Goal: Task Accomplishment & Management: Complete application form

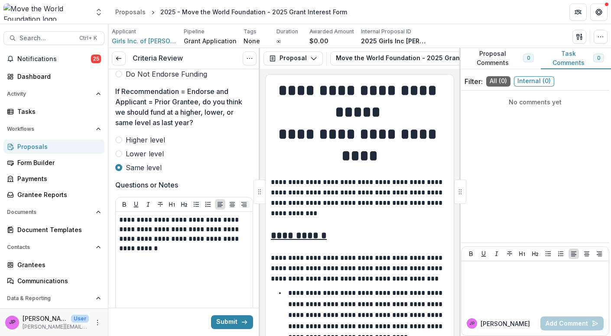
scroll to position [358, 0]
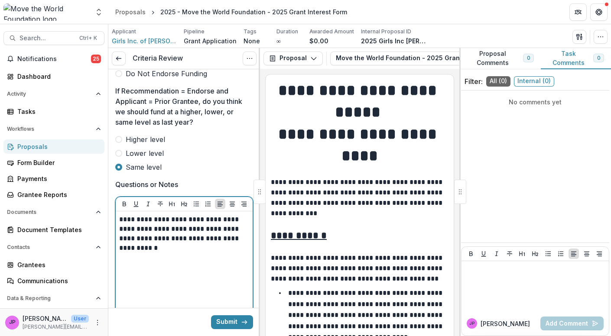
click at [157, 246] on p "**********" at bounding box center [183, 234] width 128 height 38
click at [143, 246] on p "**********" at bounding box center [183, 234] width 128 height 38
click at [162, 247] on p "**********" at bounding box center [183, 234] width 128 height 38
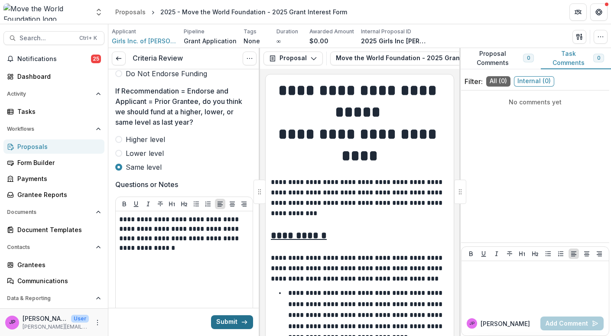
click at [223, 320] on button "Submit" at bounding box center [232, 322] width 42 height 14
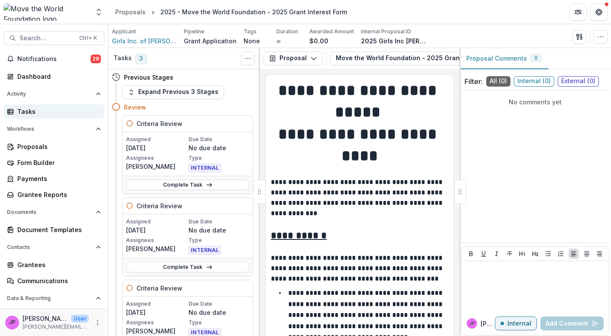
click at [26, 113] on div "Tasks" at bounding box center [57, 111] width 80 height 9
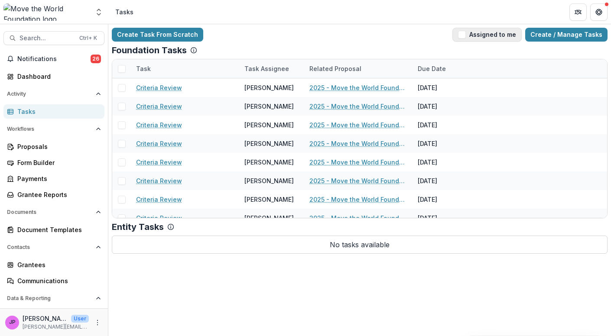
click at [466, 36] on span "button" at bounding box center [462, 35] width 8 height 8
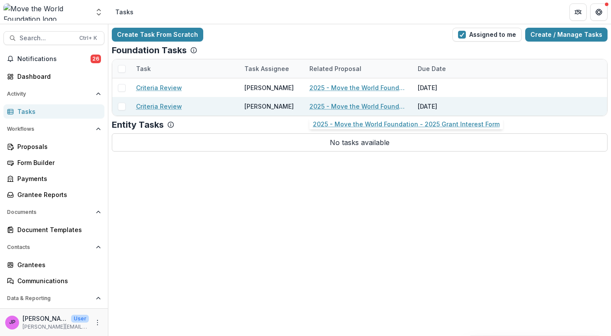
click at [362, 107] on link "2025 - Move the World Foundation - 2025 Grant Interest Form" at bounding box center [358, 106] width 98 height 9
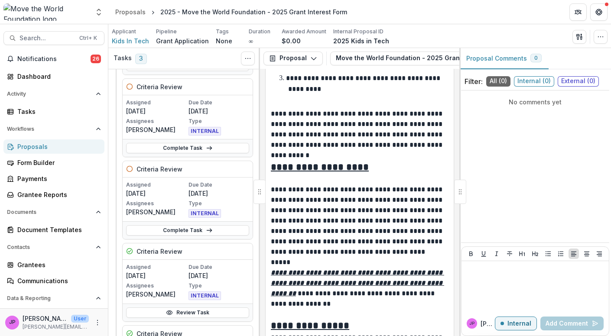
scroll to position [119, 0]
click at [199, 146] on link "Complete Task" at bounding box center [187, 148] width 123 height 10
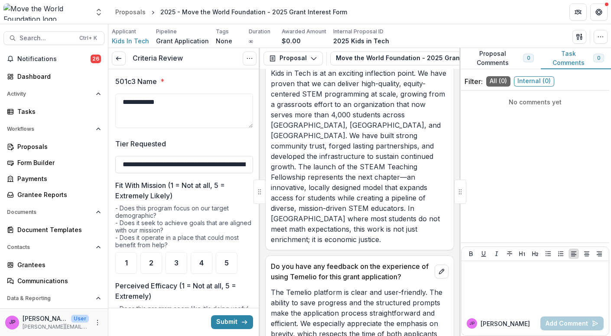
scroll to position [5222, 0]
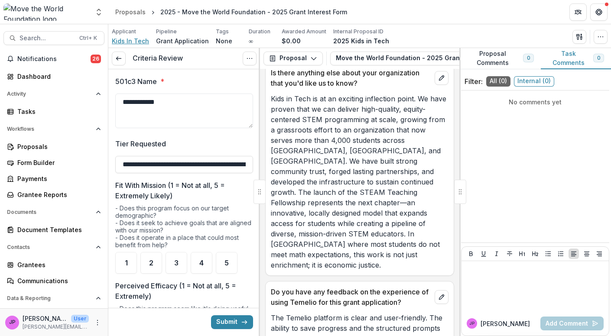
click at [129, 41] on span "Kids In Tech" at bounding box center [130, 40] width 37 height 9
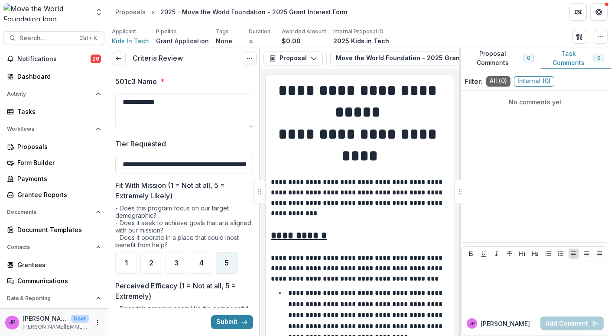
click at [226, 260] on span "5" at bounding box center [226, 262] width 4 height 7
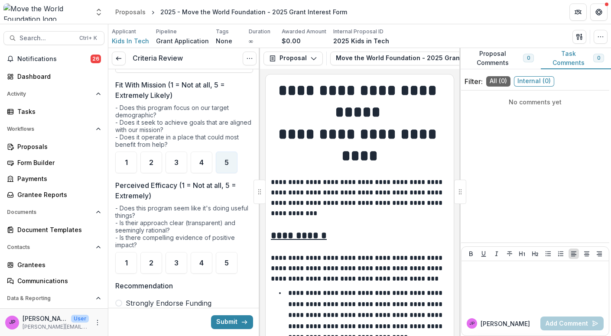
scroll to position [107, 0]
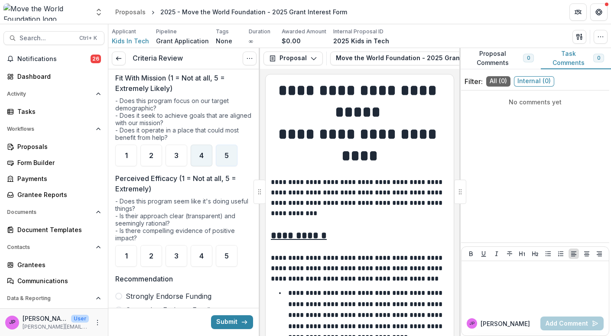
click at [199, 155] on span "4" at bounding box center [201, 155] width 4 height 7
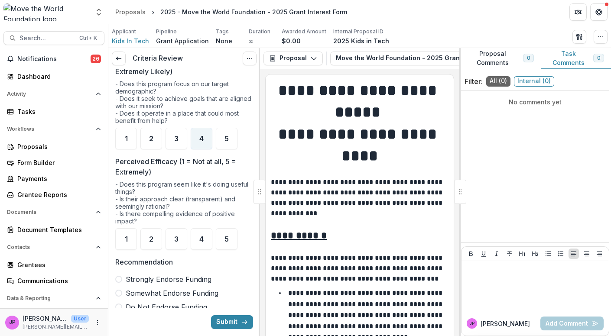
scroll to position [125, 0]
click at [207, 234] on div "4" at bounding box center [202, 239] width 22 height 22
click at [120, 278] on span at bounding box center [118, 278] width 7 height 7
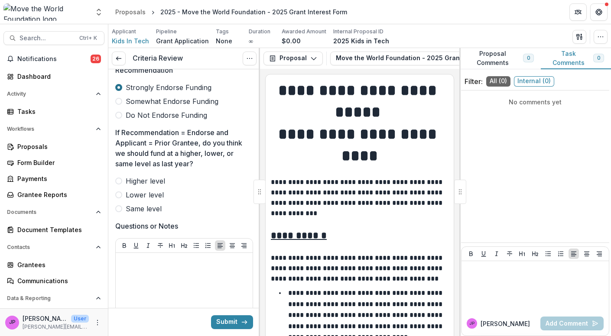
scroll to position [317, 0]
click at [120, 208] on span at bounding box center [118, 208] width 7 height 7
click at [131, 260] on p at bounding box center [184, 261] width 130 height 10
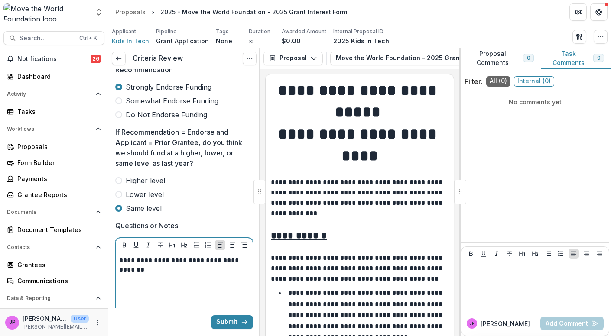
click at [225, 259] on p "**********" at bounding box center [183, 265] width 128 height 19
drag, startPoint x: 243, startPoint y: 260, endPoint x: 233, endPoint y: 258, distance: 9.8
click at [233, 258] on p "**********" at bounding box center [183, 265] width 128 height 19
click at [136, 265] on p "**********" at bounding box center [183, 265] width 128 height 19
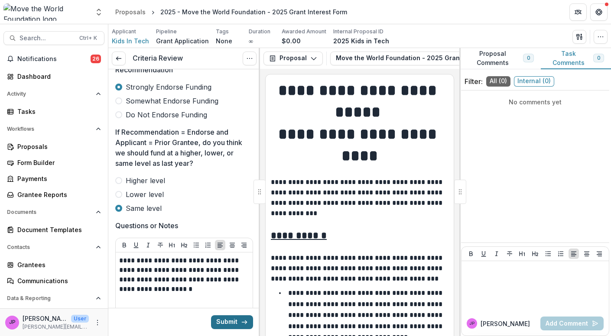
click at [219, 322] on button "Submit" at bounding box center [232, 322] width 42 height 14
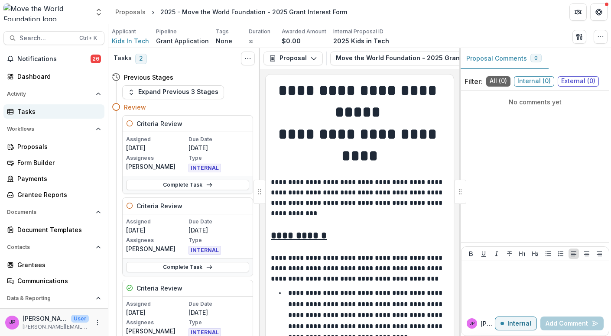
click at [39, 112] on div "Tasks" at bounding box center [57, 111] width 80 height 9
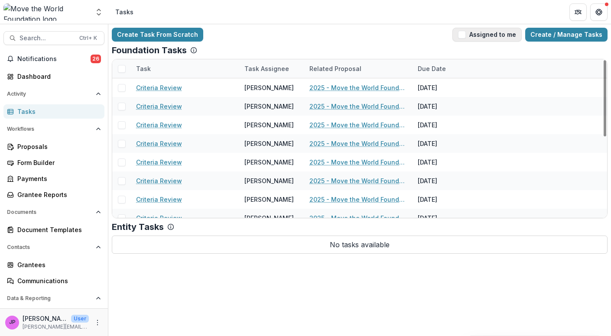
click at [466, 35] on span "button" at bounding box center [462, 35] width 8 height 8
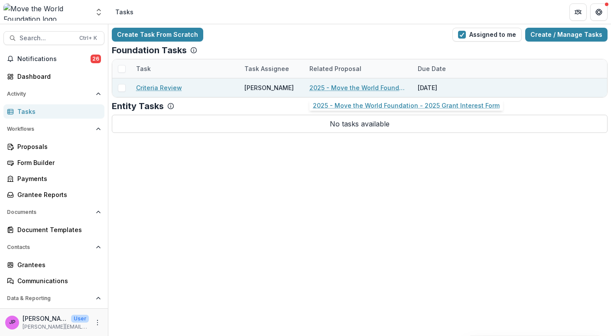
click at [367, 86] on link "2025 - Move the World Foundation - 2025 Grant Interest Form" at bounding box center [358, 87] width 98 height 9
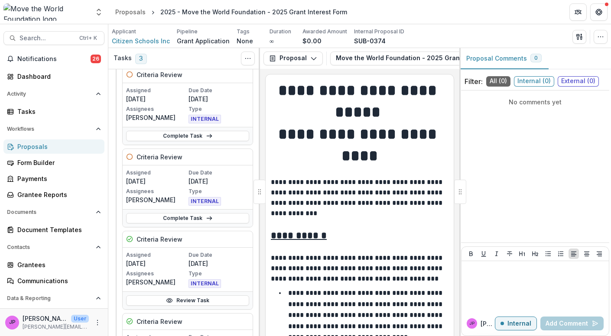
scroll to position [132, 0]
click at [143, 39] on span "Citizen Schools Inc" at bounding box center [141, 40] width 58 height 9
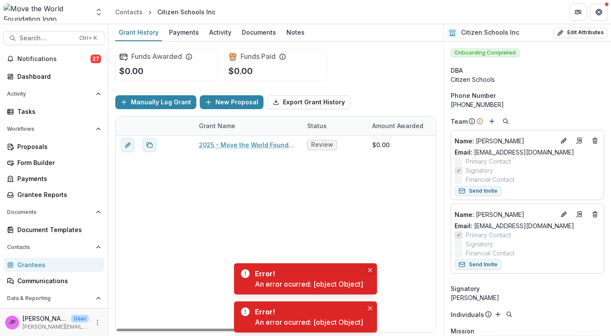
click at [370, 269] on icon "Close" at bounding box center [370, 270] width 4 height 4
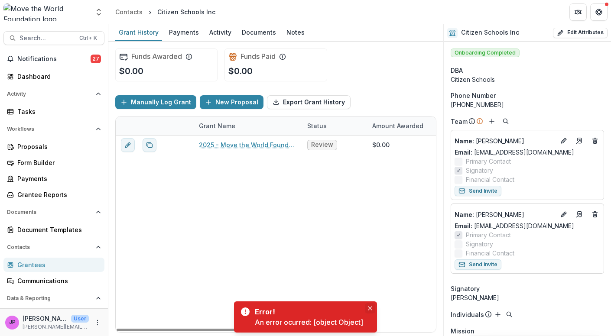
click at [369, 310] on icon "Close" at bounding box center [370, 308] width 4 height 4
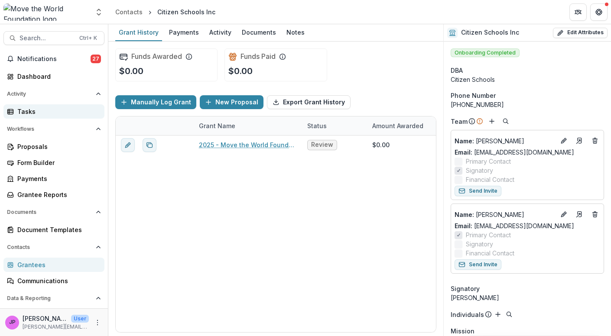
click at [31, 107] on div "Tasks" at bounding box center [57, 111] width 80 height 9
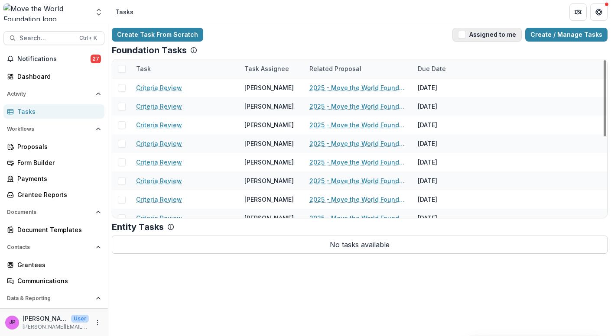
click at [466, 34] on span "button" at bounding box center [462, 35] width 8 height 8
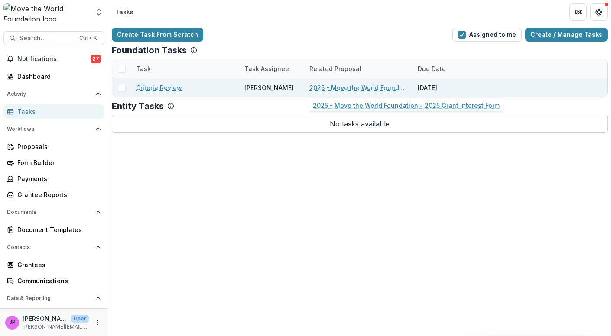
click at [332, 89] on link "2025 - Move the World Foundation - 2025 Grant Interest Form" at bounding box center [358, 87] width 98 height 9
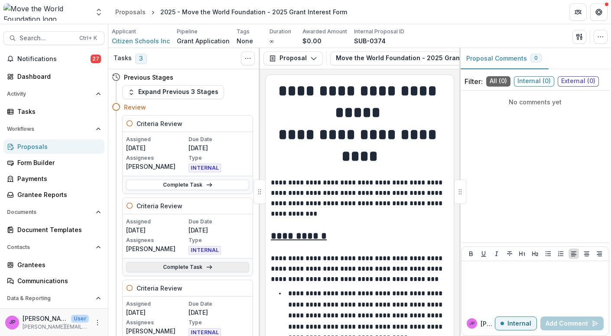
click at [195, 266] on link "Complete Task" at bounding box center [187, 267] width 123 height 10
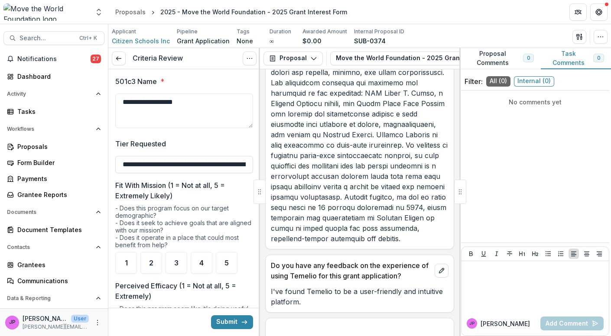
scroll to position [8105, 0]
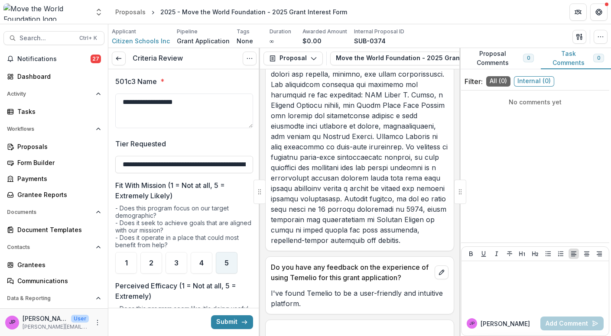
click at [227, 260] on span "5" at bounding box center [226, 262] width 4 height 7
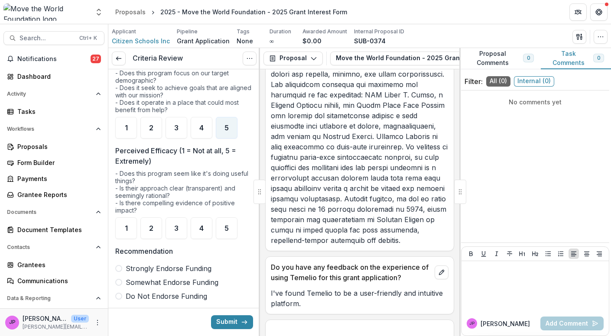
scroll to position [140, 0]
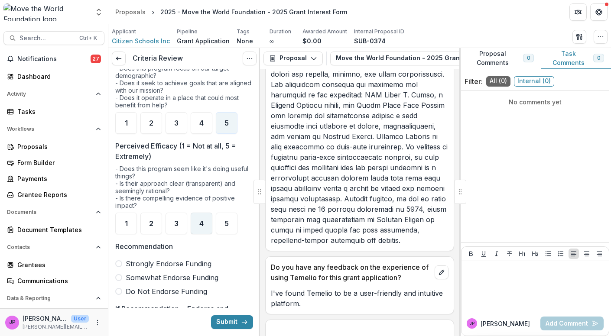
click at [199, 223] on span "4" at bounding box center [201, 223] width 4 height 7
click at [120, 262] on span at bounding box center [118, 263] width 7 height 7
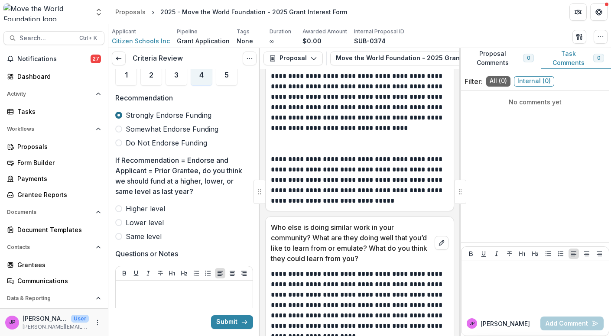
scroll to position [4434, 0]
click at [131, 289] on p at bounding box center [184, 289] width 130 height 10
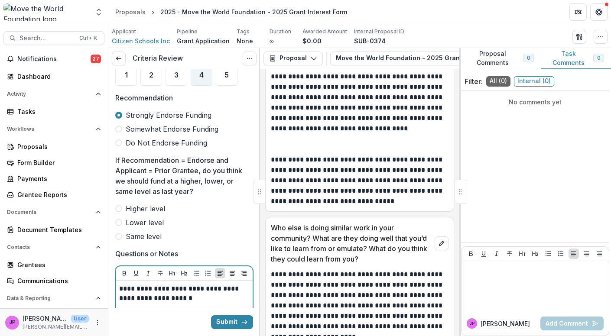
click at [165, 287] on p "**********" at bounding box center [183, 293] width 128 height 19
drag, startPoint x: 154, startPoint y: 296, endPoint x: 139, endPoint y: 297, distance: 15.2
click at [139, 297] on p "**********" at bounding box center [183, 298] width 128 height 29
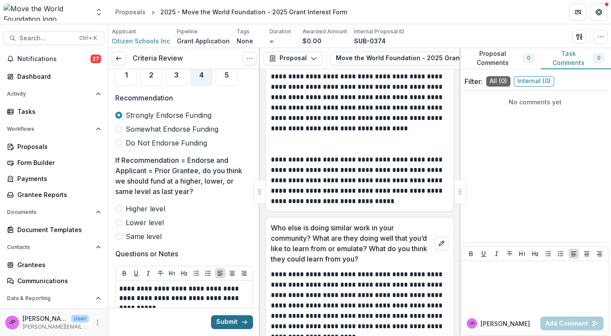
click at [236, 322] on button "Submit" at bounding box center [232, 322] width 42 height 14
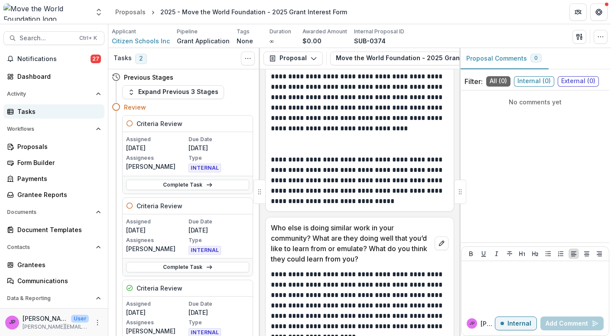
click at [30, 111] on div "Tasks" at bounding box center [57, 111] width 80 height 9
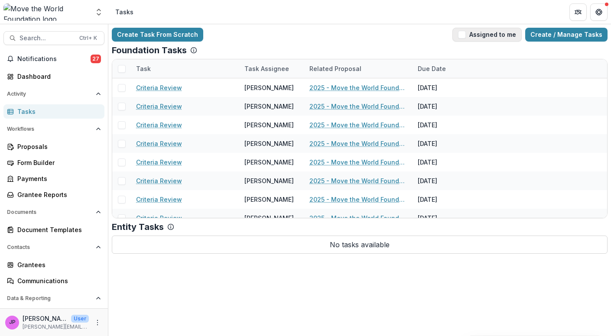
click at [466, 36] on span "button" at bounding box center [462, 35] width 8 height 8
